Goal: Subscribe to service/newsletter

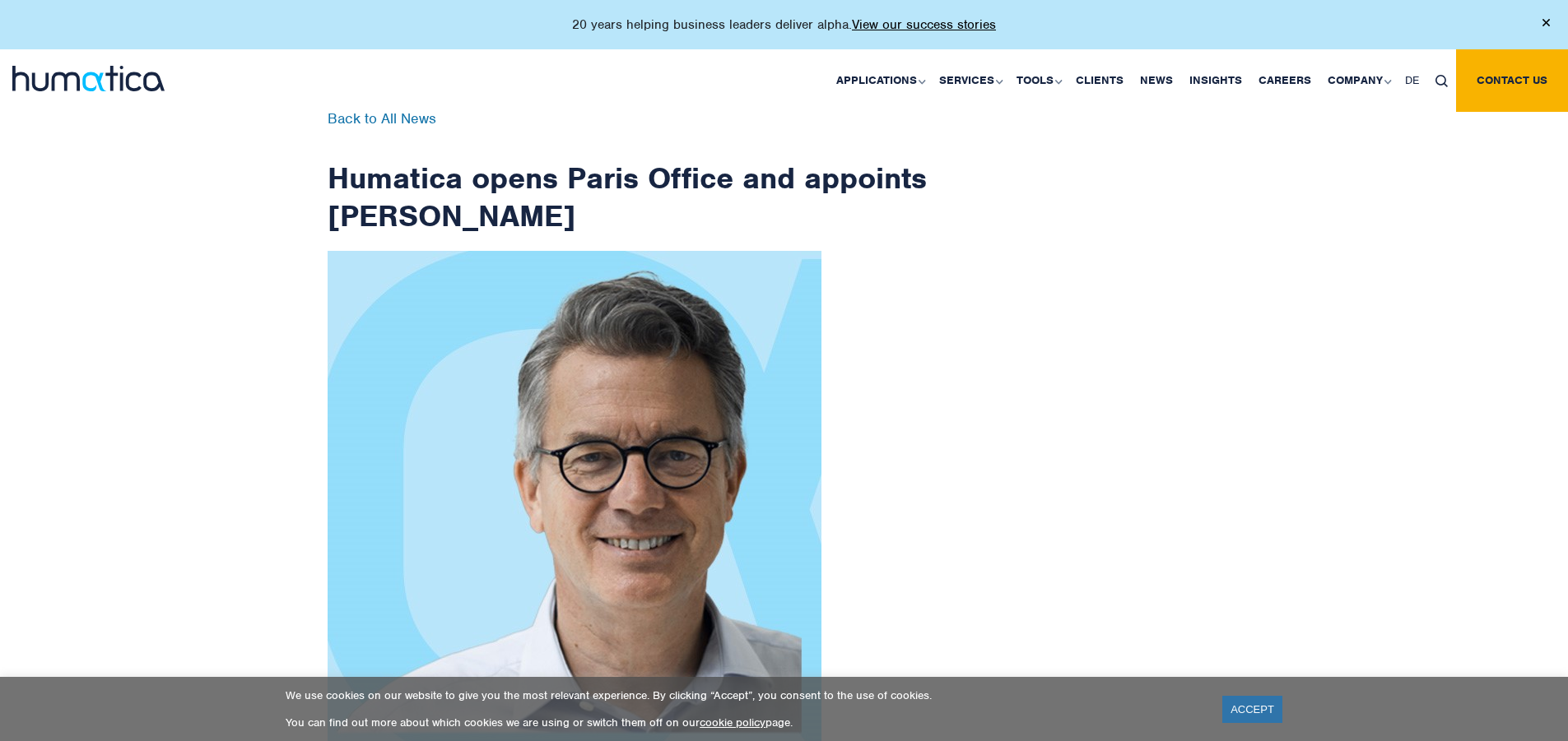
scroll to position [2623, 0]
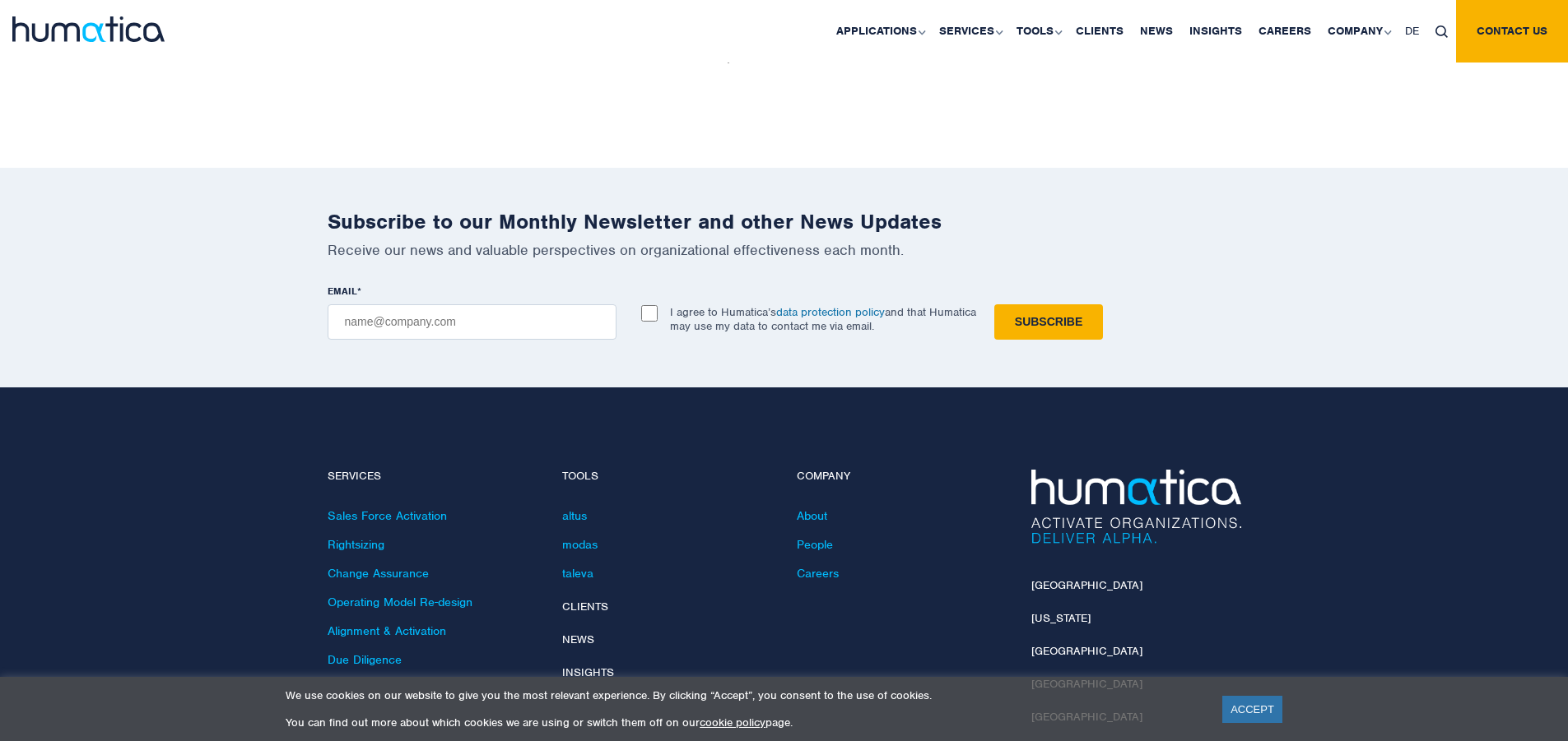
checkbox input "true"
type input "[EMAIL_ADDRESS][DOMAIN_NAME]"
click at [994, 304] on input "Subscribe" at bounding box center [1048, 322] width 108 height 36
